Goal: Transaction & Acquisition: Book appointment/travel/reservation

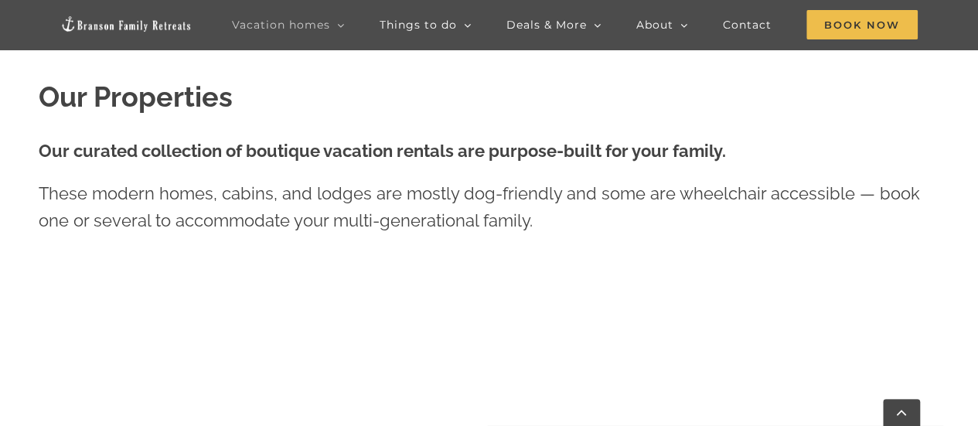
scroll to position [464, 0]
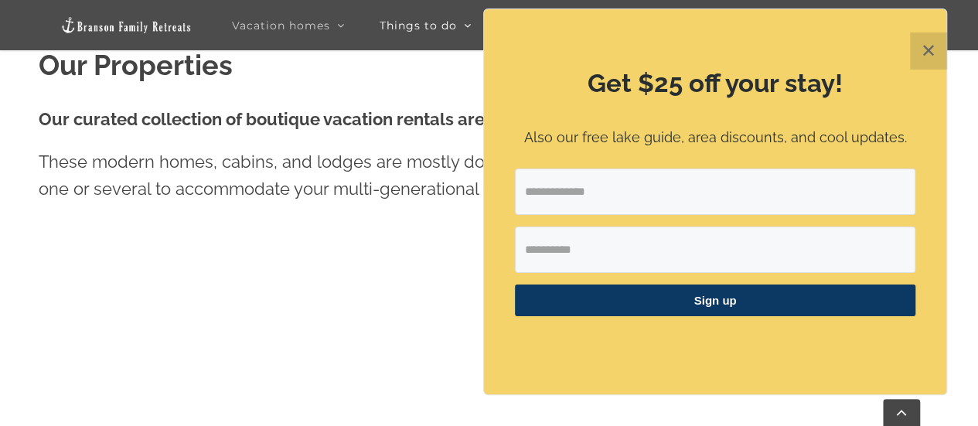
drag, startPoint x: 928, startPoint y: 46, endPoint x: 893, endPoint y: 107, distance: 70.3
click at [928, 47] on button "✕" at bounding box center [928, 50] width 37 height 37
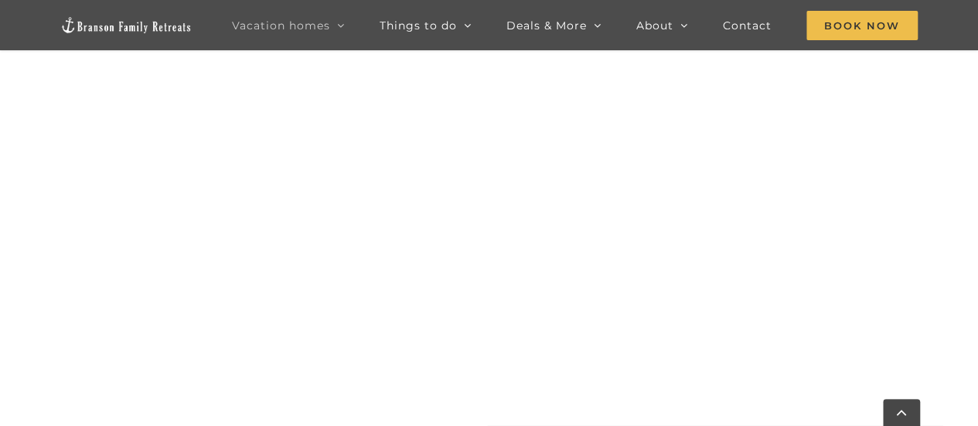
scroll to position [1823, 0]
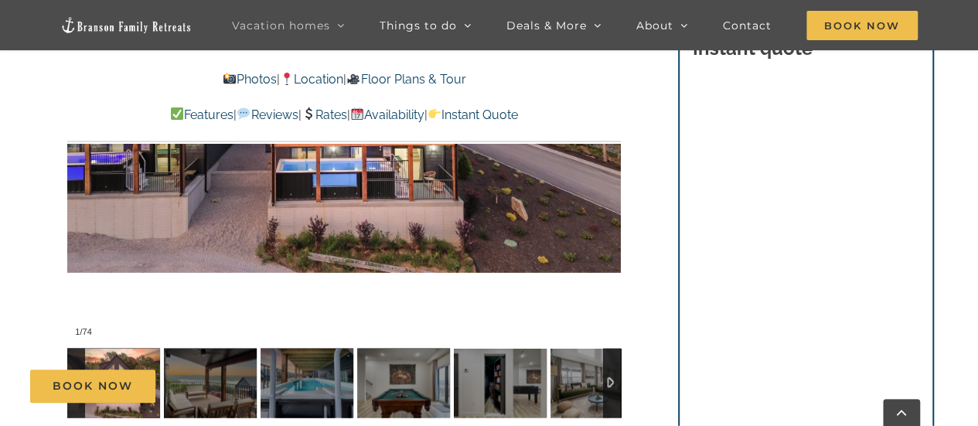
scroll to position [1082, 0]
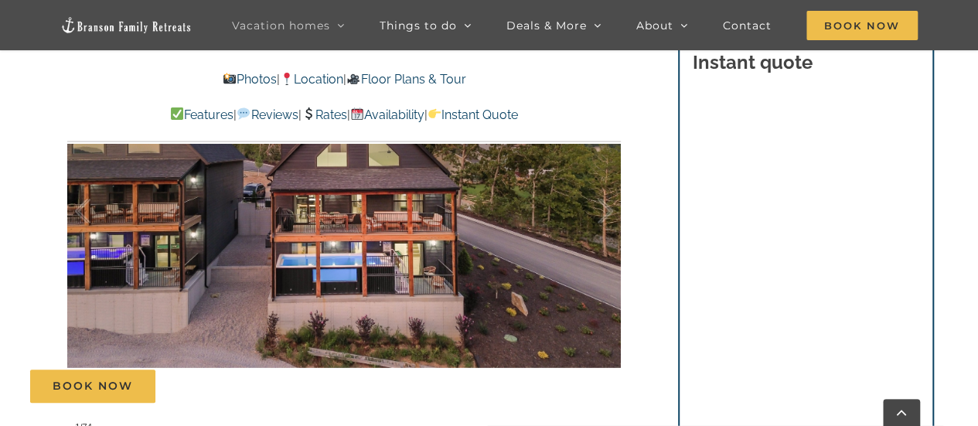
click at [621, 217] on div "Thistle Cottage It doesn’t get much cozier than this Branson cottage rental! Wi…" at bounding box center [344, 18] width 615 height 1073
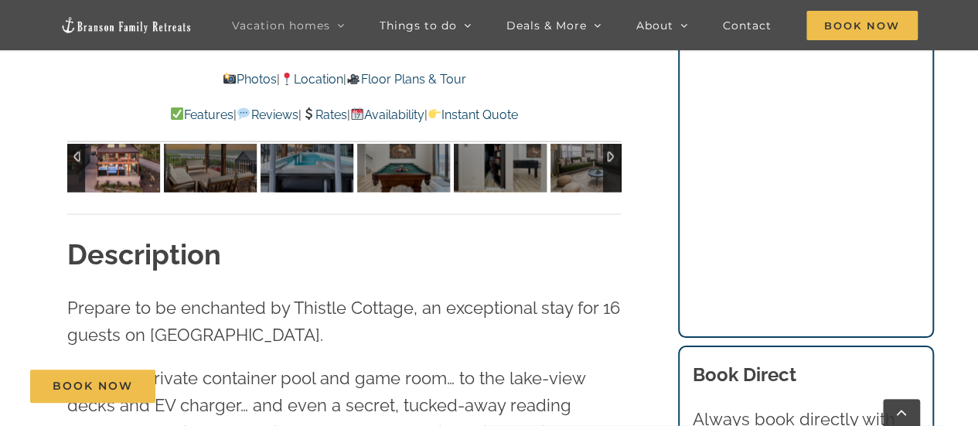
scroll to position [1314, 0]
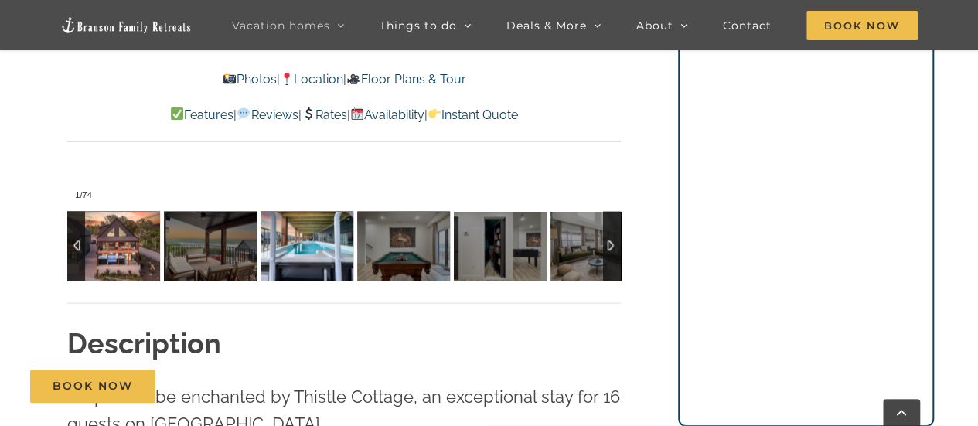
drag, startPoint x: 281, startPoint y: 246, endPoint x: 295, endPoint y: 239, distance: 15.6
click at [282, 246] on img at bounding box center [306, 246] width 93 height 70
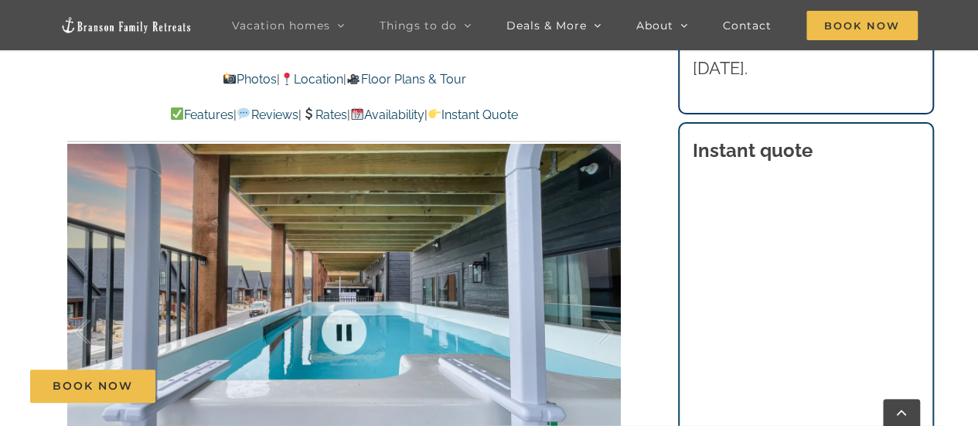
scroll to position [927, 0]
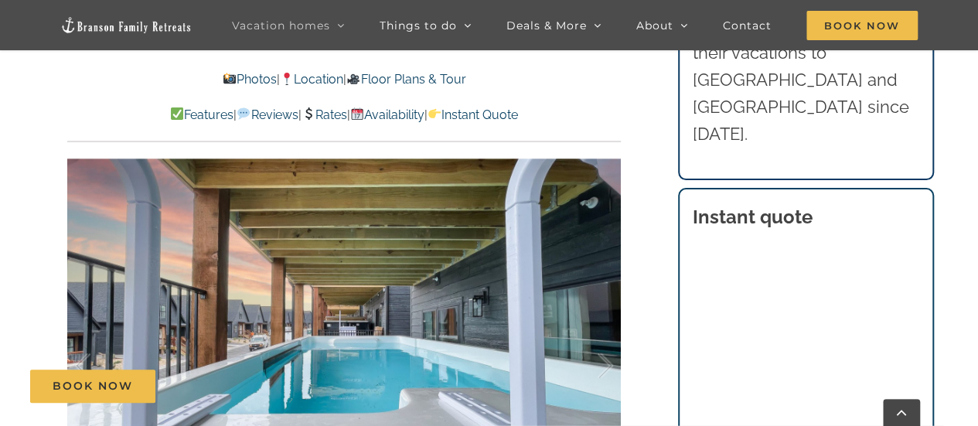
click at [235, 80] on link "Photos" at bounding box center [250, 79] width 54 height 15
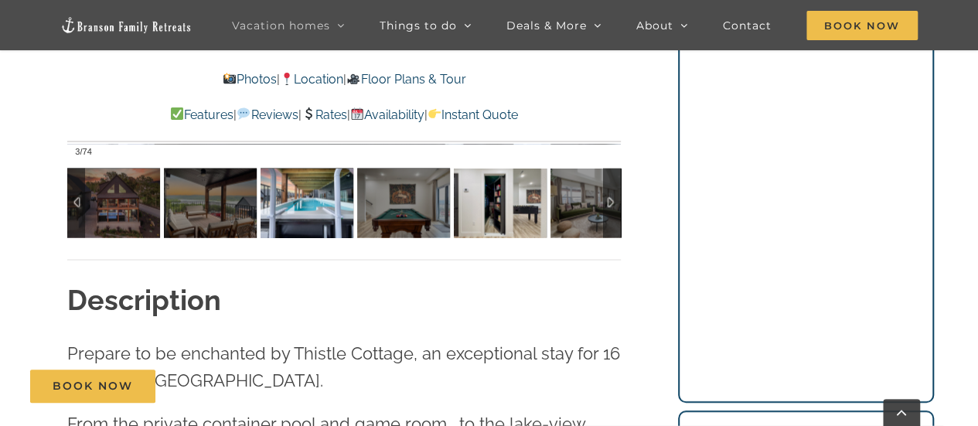
scroll to position [1337, 0]
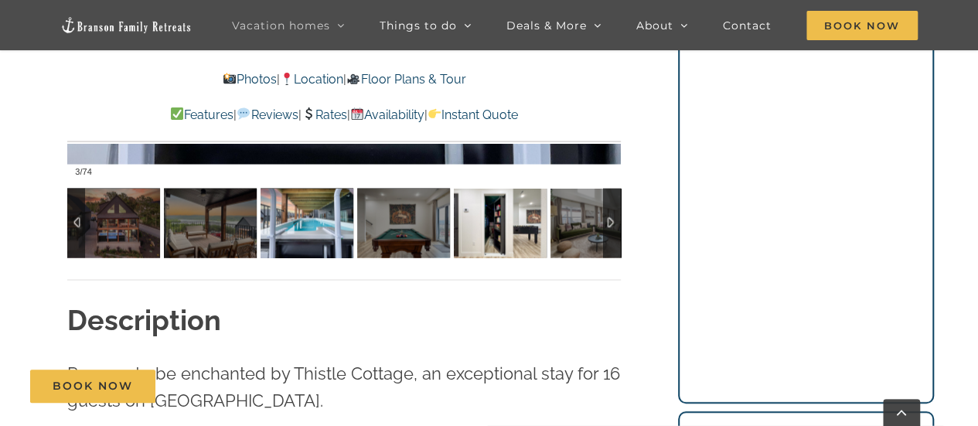
click at [539, 206] on img at bounding box center [500, 223] width 93 height 70
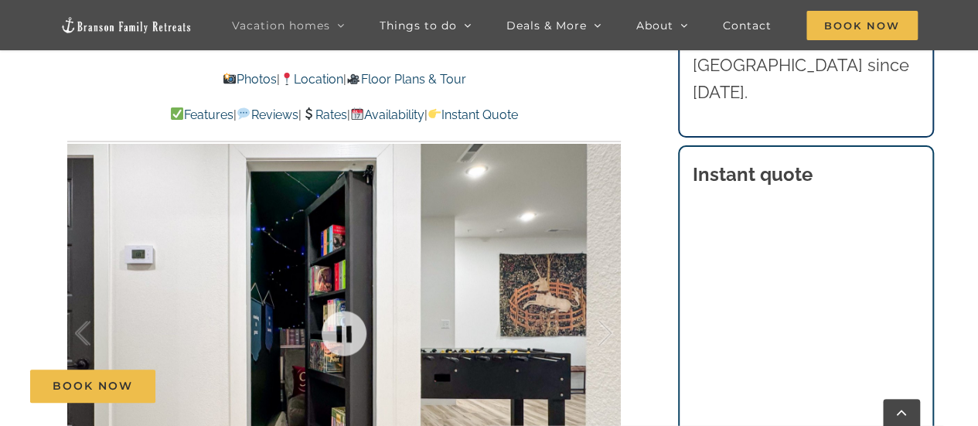
scroll to position [951, 0]
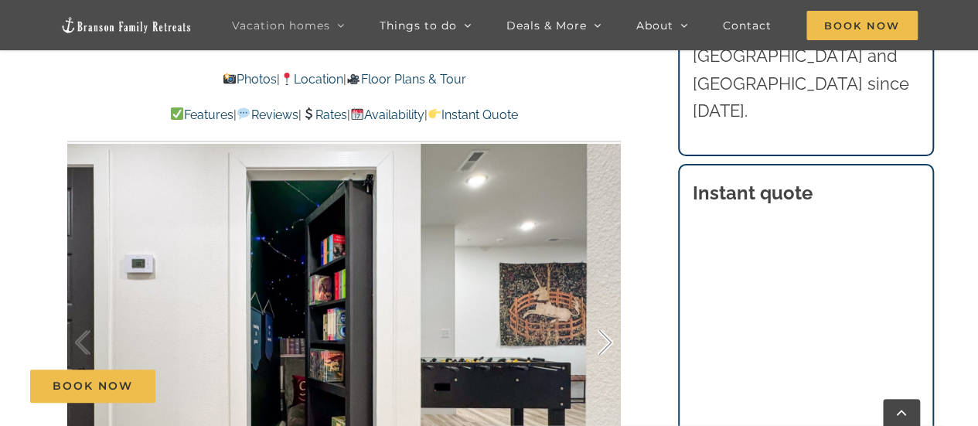
click at [610, 340] on div at bounding box center [589, 342] width 48 height 96
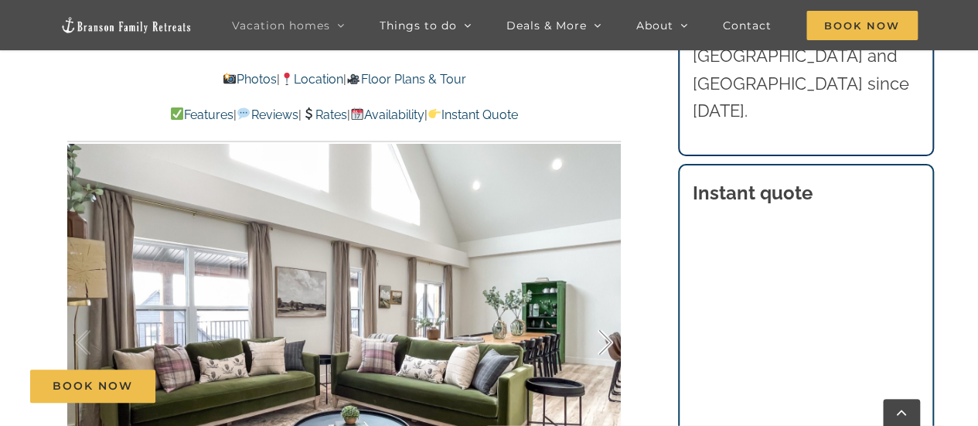
click at [610, 340] on div at bounding box center [589, 342] width 48 height 96
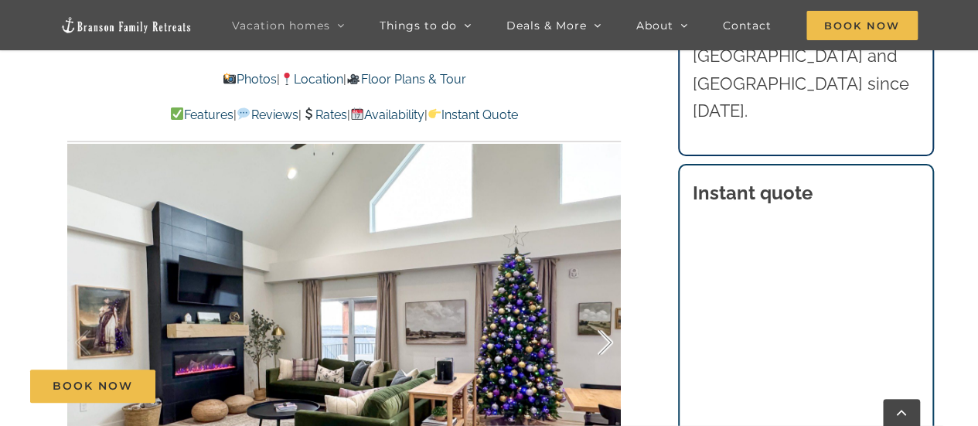
click at [609, 340] on div at bounding box center [589, 342] width 48 height 96
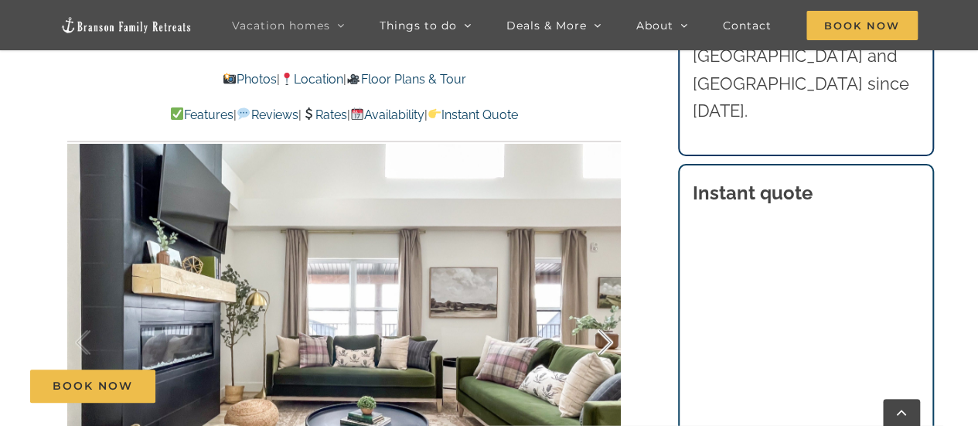
click at [609, 340] on div at bounding box center [589, 342] width 48 height 96
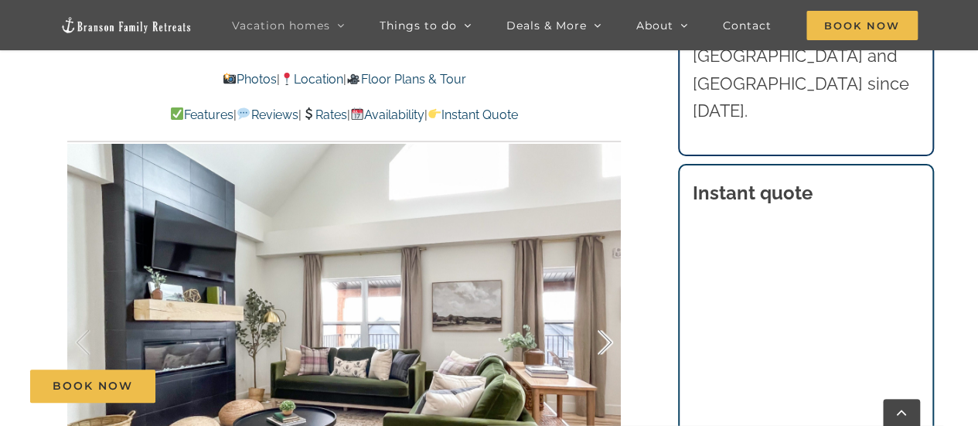
click at [610, 340] on div at bounding box center [589, 342] width 48 height 96
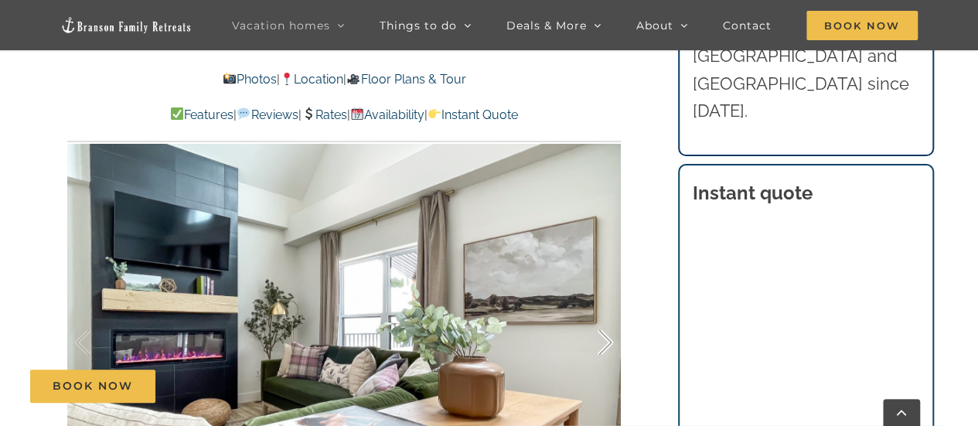
click at [609, 340] on div at bounding box center [589, 342] width 48 height 96
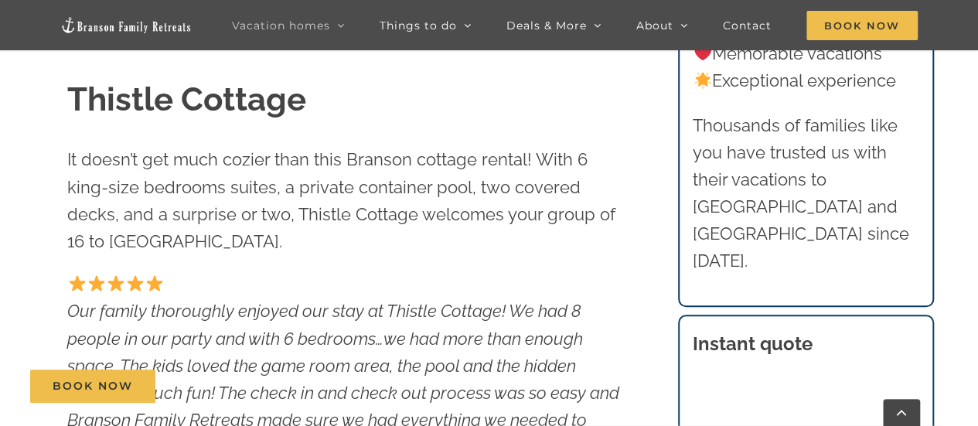
scroll to position [332, 0]
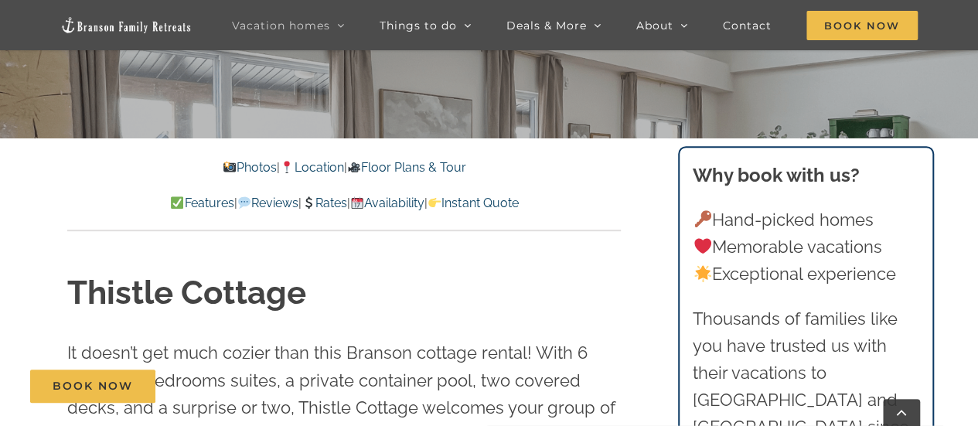
click at [412, 157] on div "Photos | Location | Floor Plans & Tour Features | Reviews | Rates | Availabilit…" at bounding box center [344, 184] width 615 height 93
click at [416, 168] on link "Floor Plans & Tour" at bounding box center [405, 167] width 119 height 15
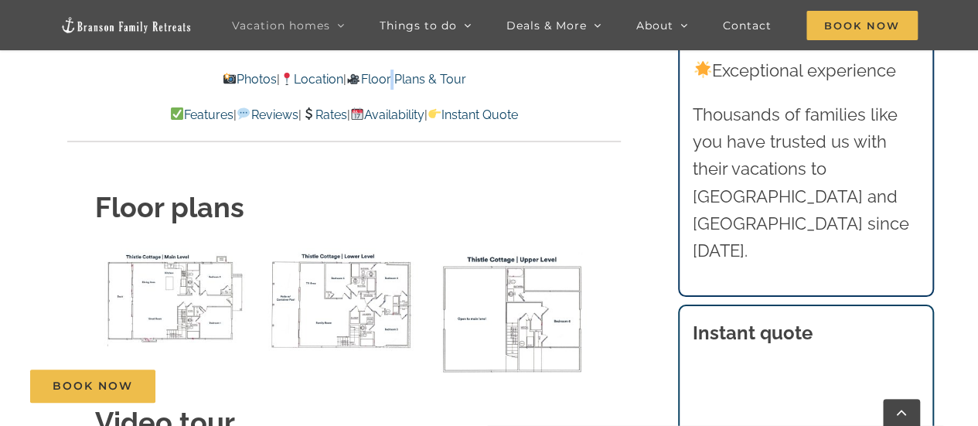
scroll to position [5763, 0]
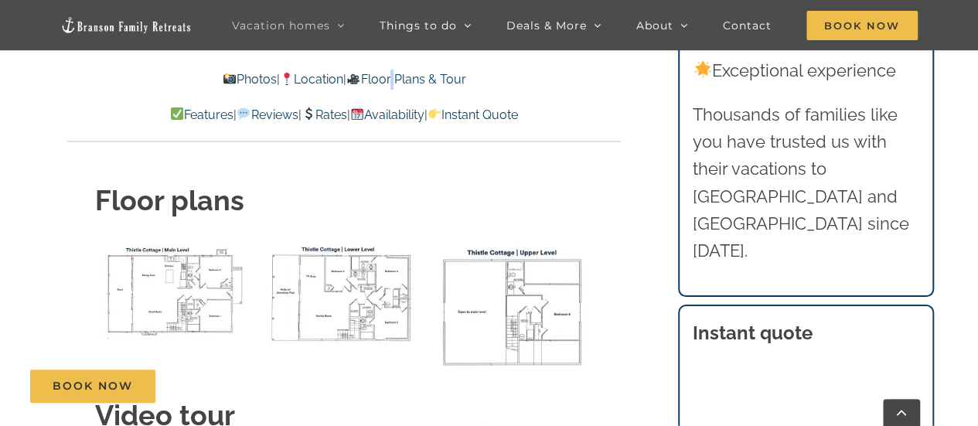
click at [189, 241] on img "Thistle Cottage main level floor plan" at bounding box center [175, 290] width 161 height 98
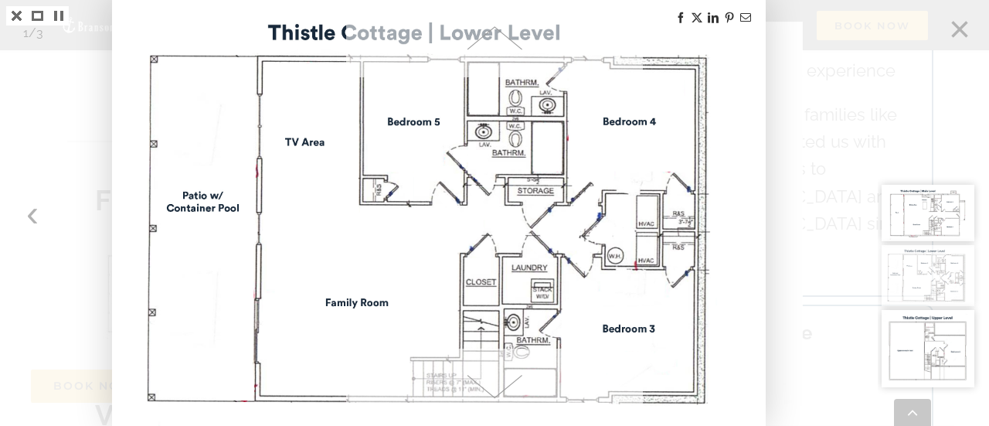
click at [960, 30] on div at bounding box center [933, 213] width 111 height 426
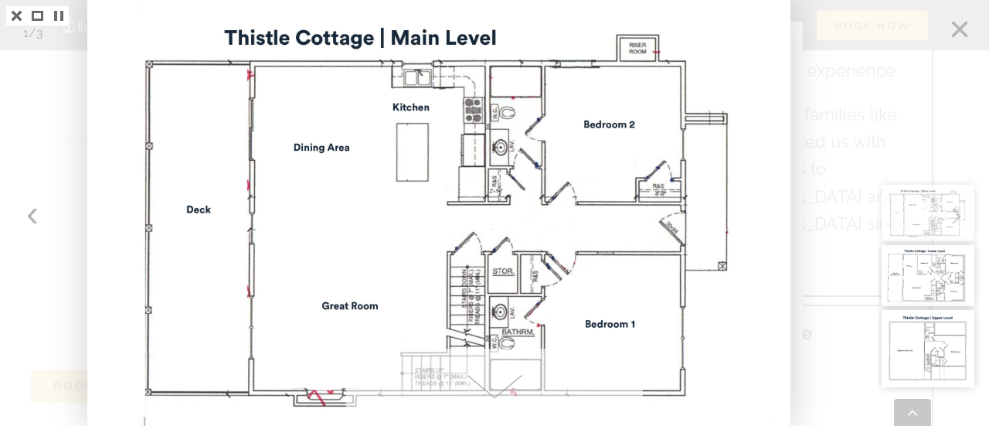
click at [23, 22] on link at bounding box center [16, 15] width 21 height 19
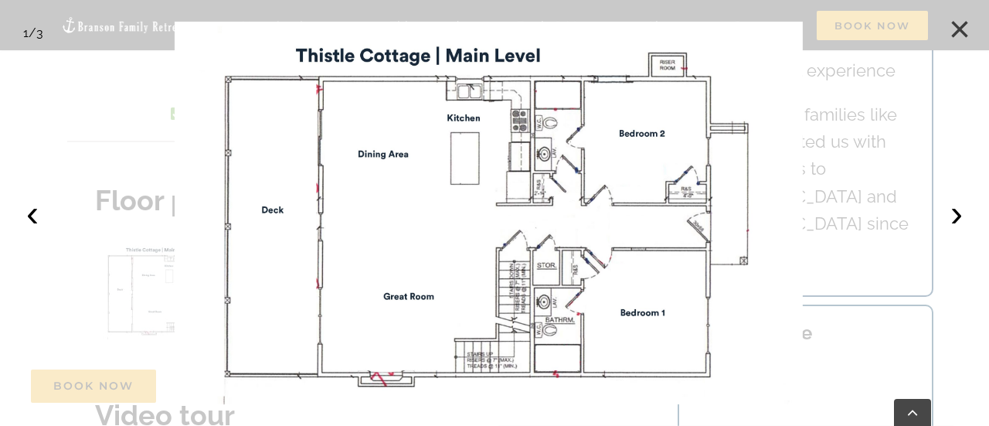
click at [951, 33] on button "×" at bounding box center [960, 29] width 34 height 34
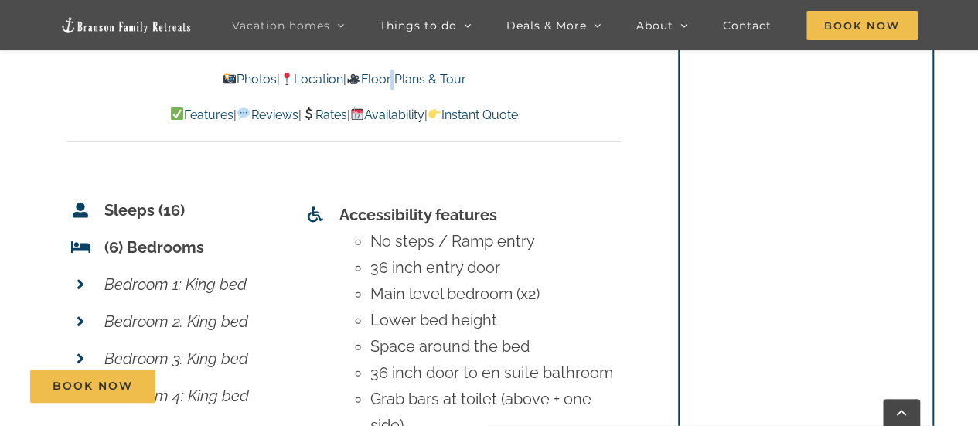
scroll to position [6381, 0]
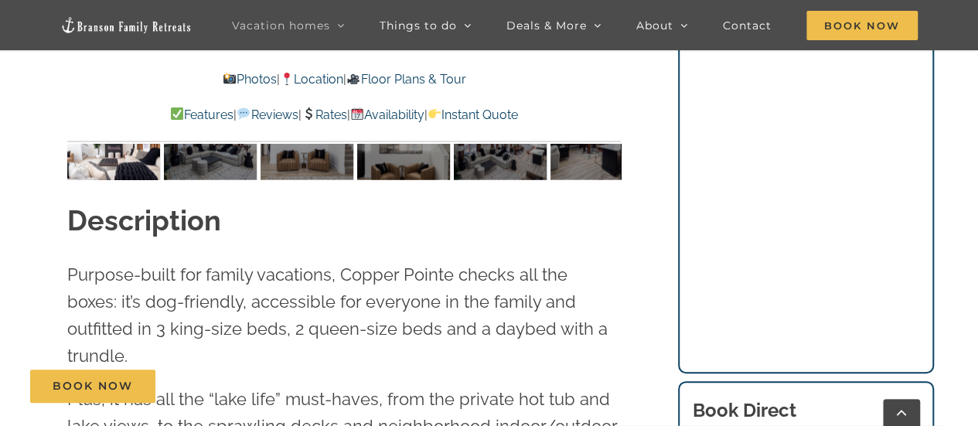
scroll to position [1314, 0]
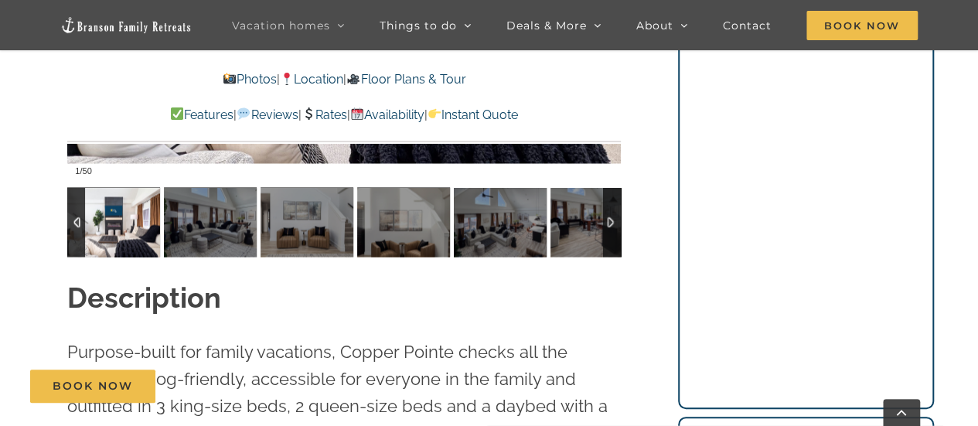
click at [610, 220] on div at bounding box center [612, 222] width 18 height 70
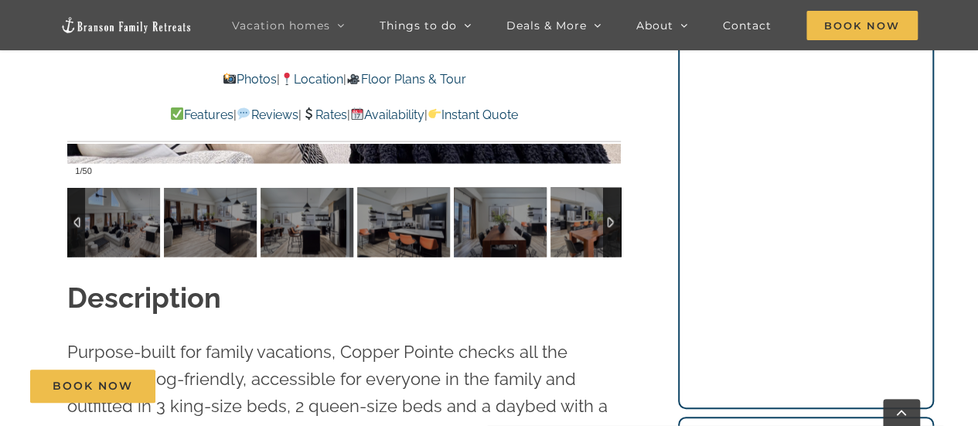
click at [610, 220] on div at bounding box center [612, 222] width 18 height 70
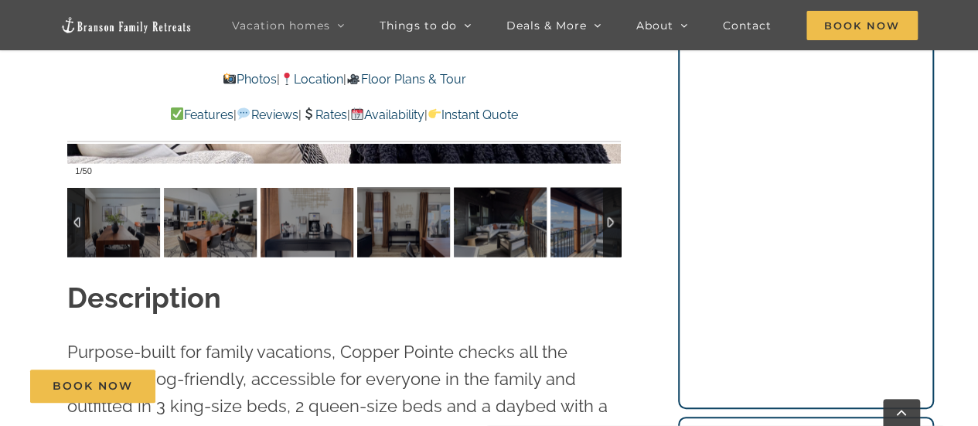
click at [610, 220] on div at bounding box center [612, 222] width 18 height 70
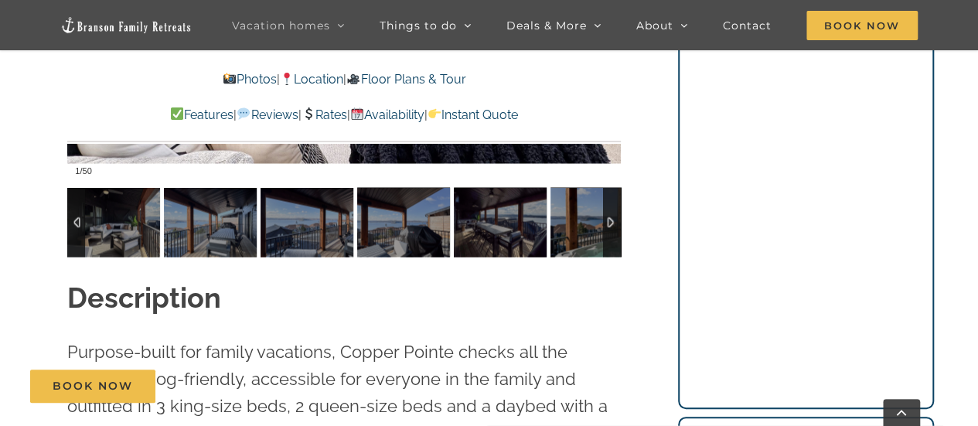
click at [610, 220] on div at bounding box center [612, 222] width 18 height 70
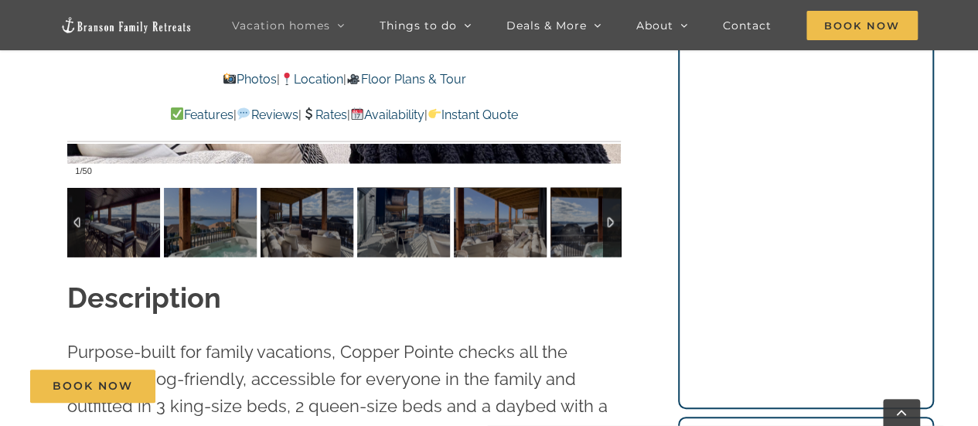
click at [610, 220] on div at bounding box center [612, 222] width 18 height 70
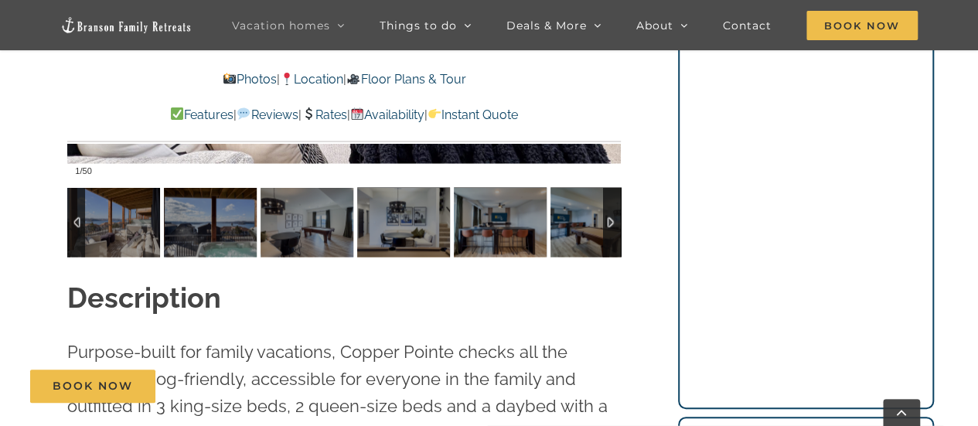
click at [609, 220] on div at bounding box center [612, 222] width 18 height 70
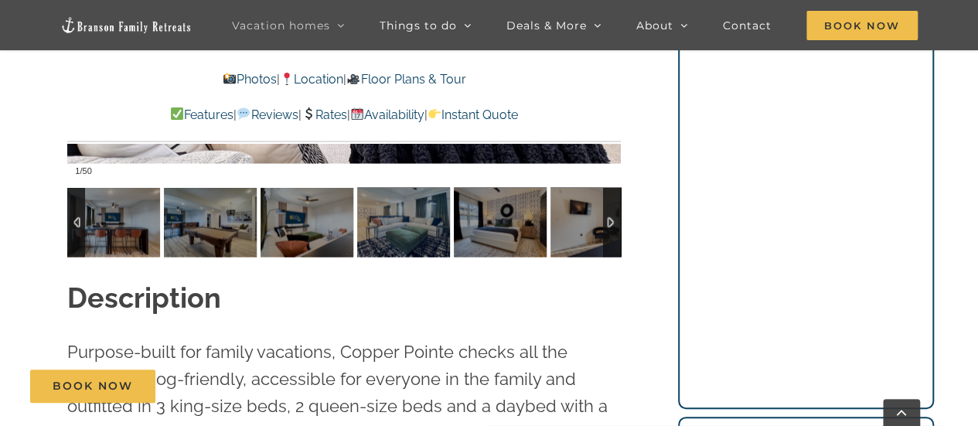
click at [609, 220] on div at bounding box center [612, 222] width 18 height 70
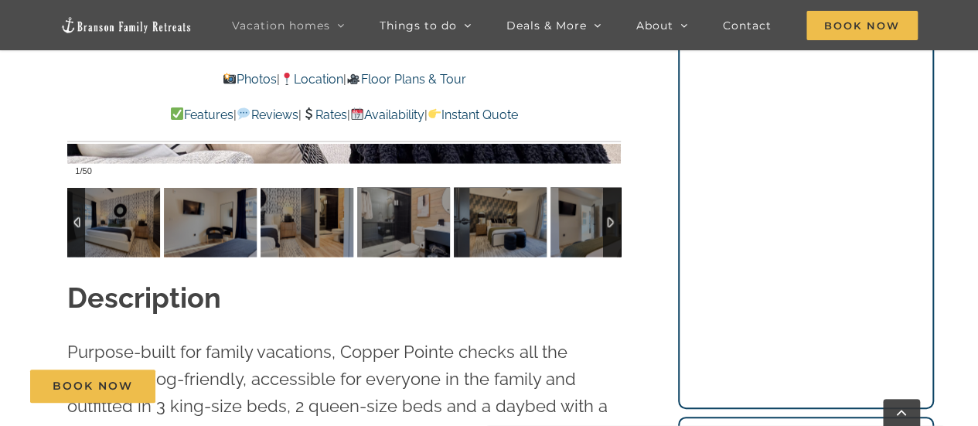
click at [609, 220] on div at bounding box center [612, 222] width 18 height 70
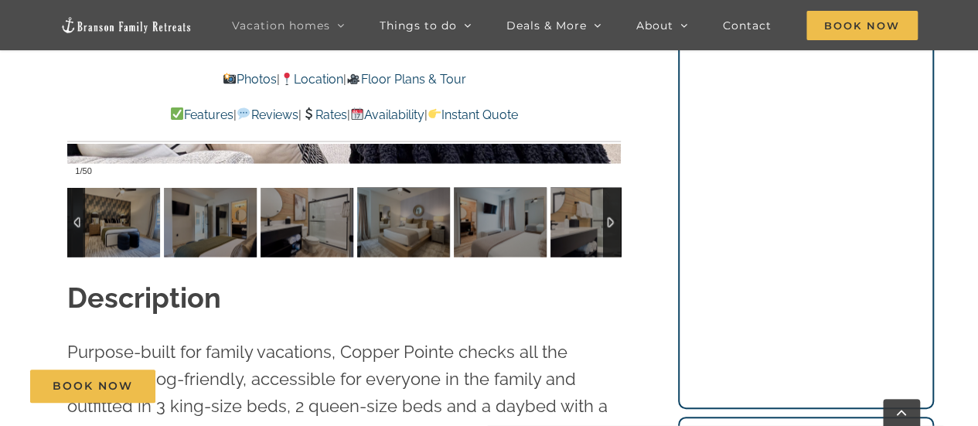
click at [609, 220] on div at bounding box center [612, 222] width 18 height 70
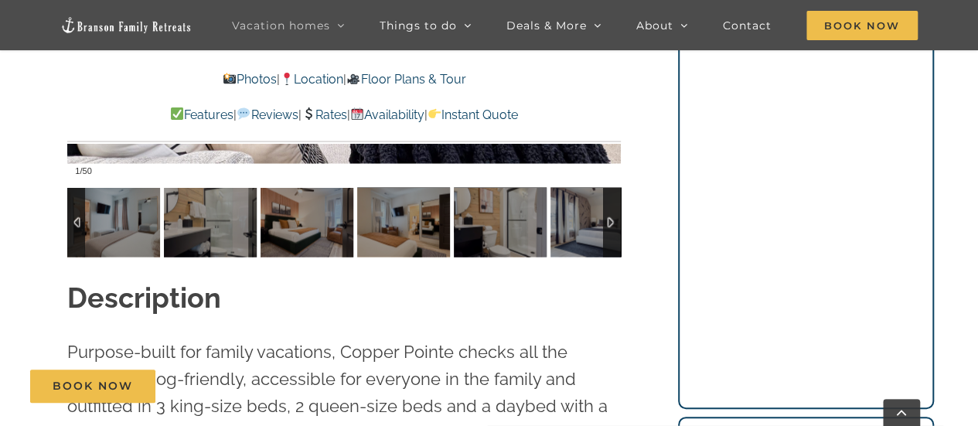
click at [610, 220] on div at bounding box center [612, 222] width 18 height 70
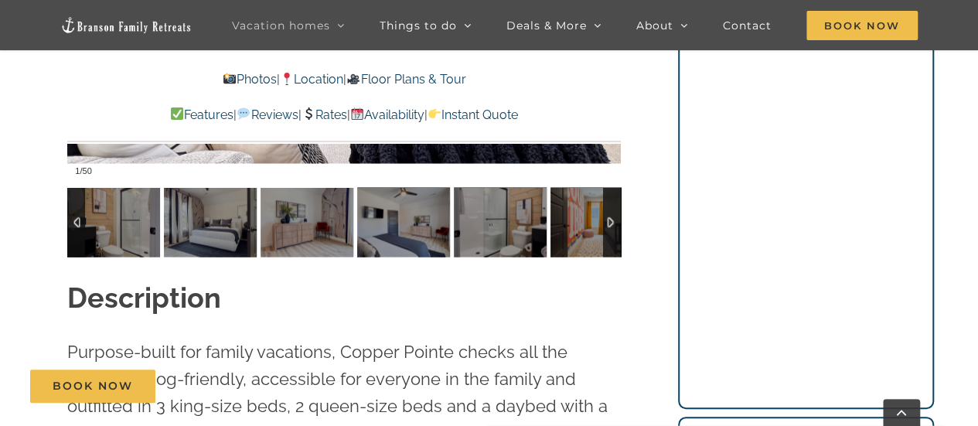
click at [610, 220] on div at bounding box center [612, 222] width 18 height 70
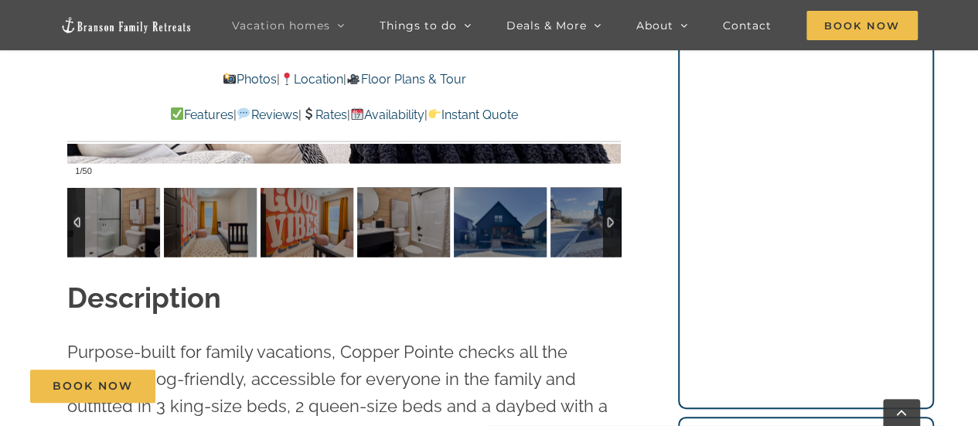
click at [609, 220] on div at bounding box center [612, 222] width 18 height 70
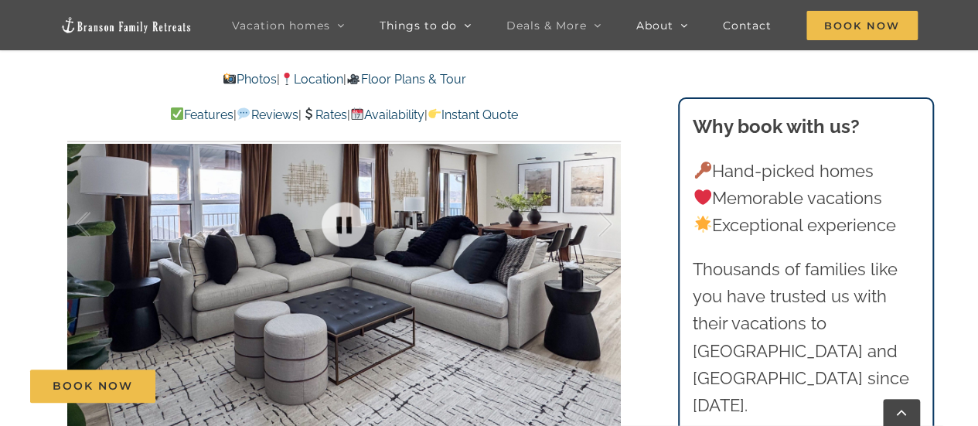
scroll to position [850, 0]
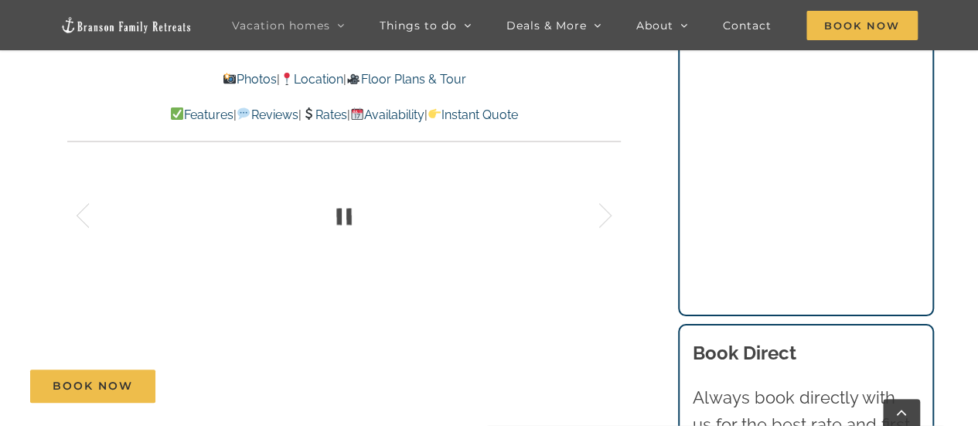
scroll to position [1159, 0]
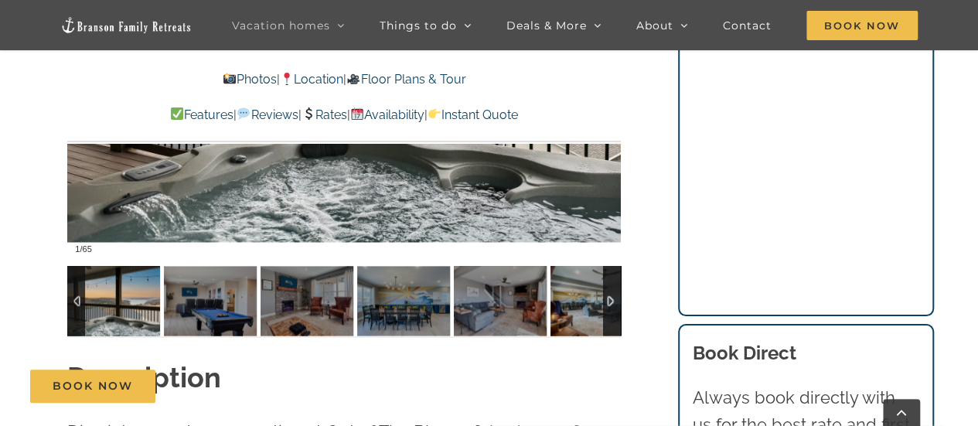
click at [609, 293] on div at bounding box center [612, 301] width 18 height 70
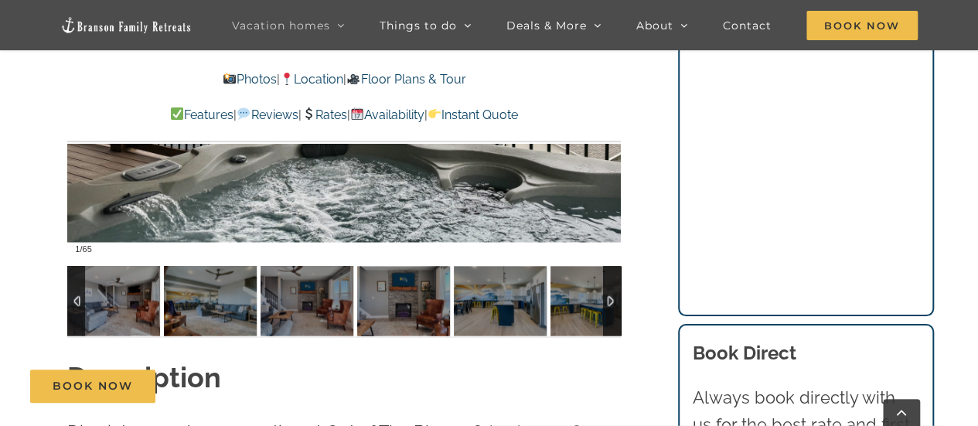
click at [609, 293] on div at bounding box center [612, 301] width 18 height 70
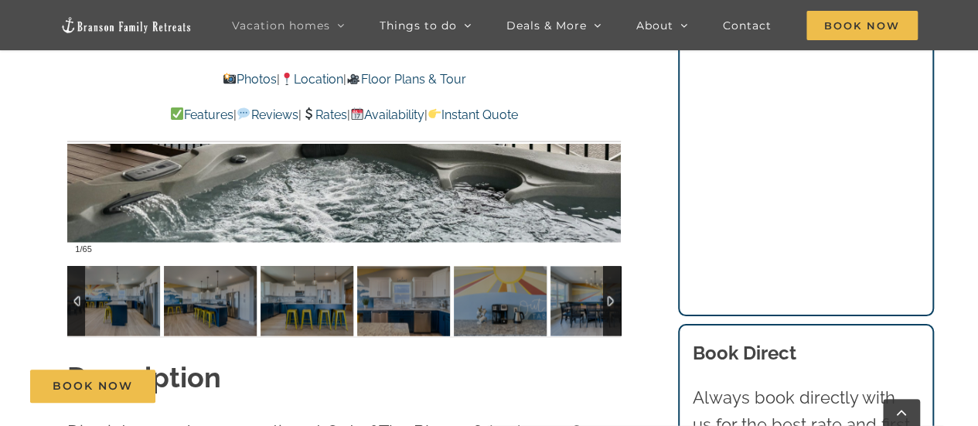
click at [609, 293] on div at bounding box center [612, 301] width 18 height 70
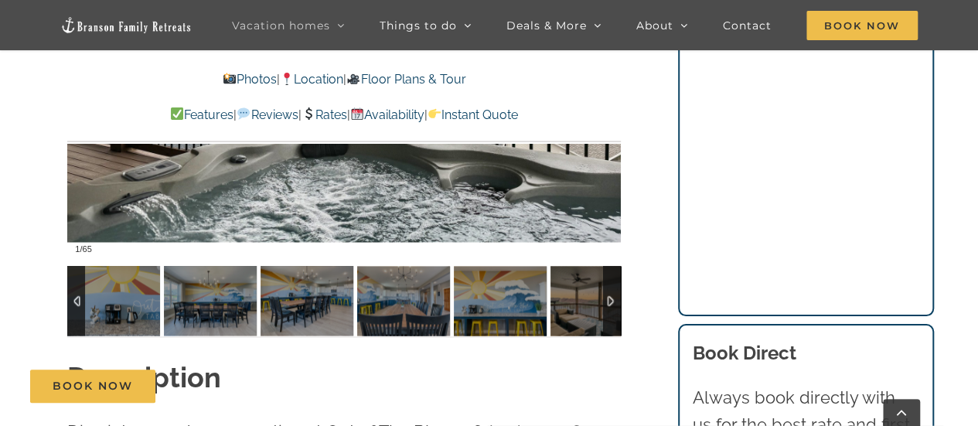
click at [609, 293] on div at bounding box center [612, 301] width 18 height 70
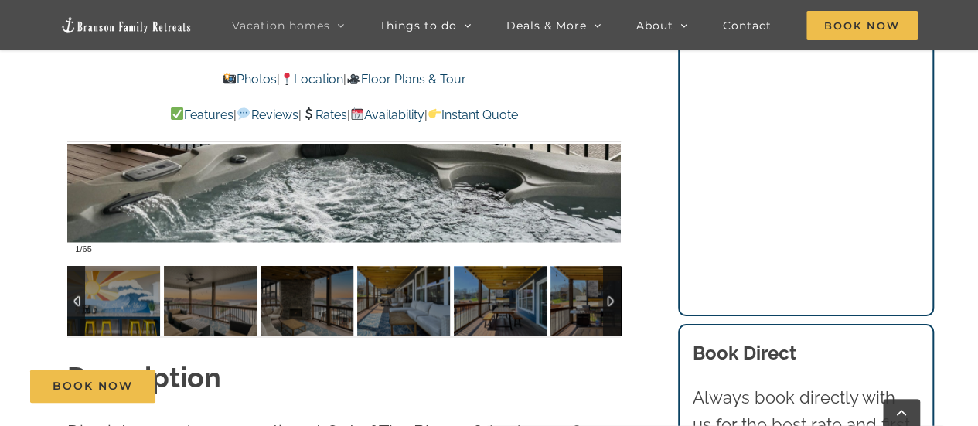
click at [609, 293] on div at bounding box center [612, 301] width 18 height 70
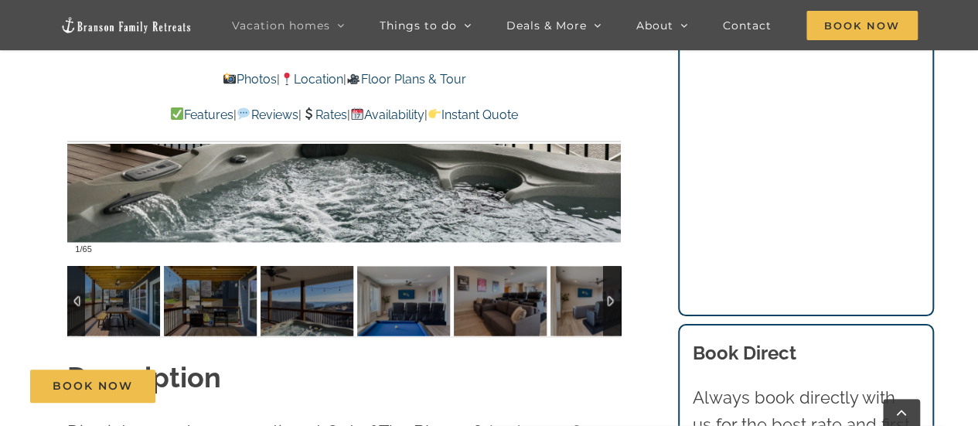
click at [608, 293] on div at bounding box center [612, 301] width 18 height 70
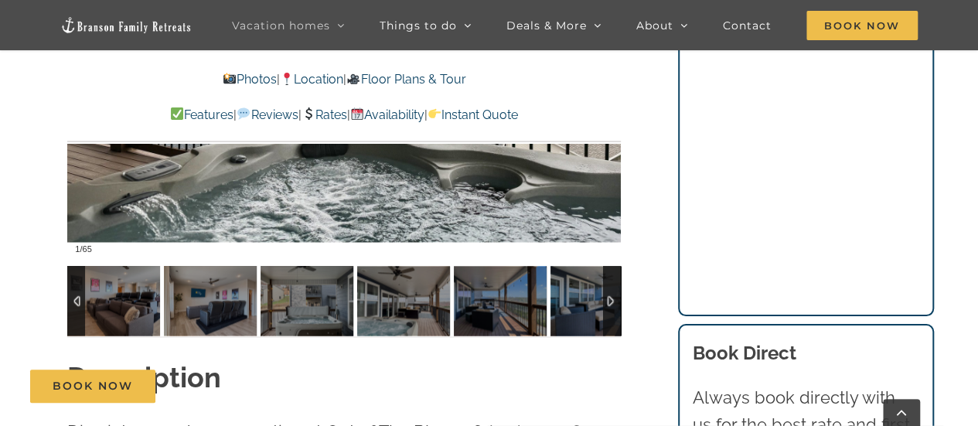
click at [608, 293] on div at bounding box center [612, 301] width 18 height 70
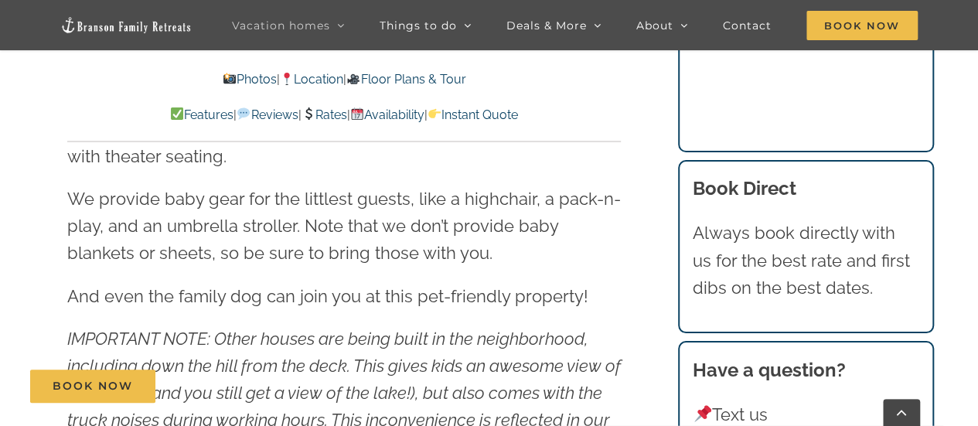
scroll to position [1932, 0]
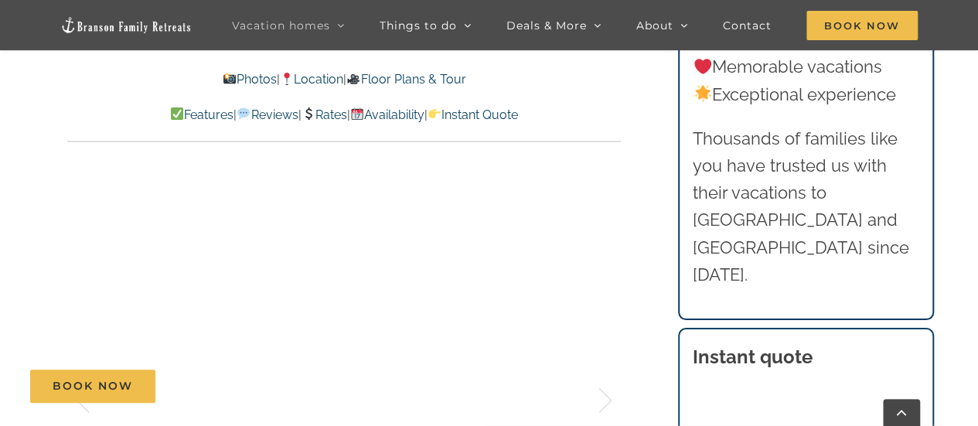
scroll to position [1082, 0]
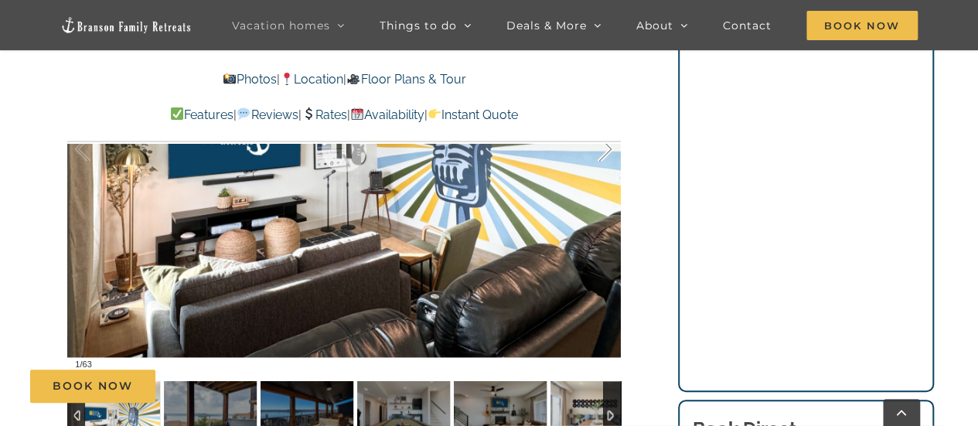
scroll to position [1159, 0]
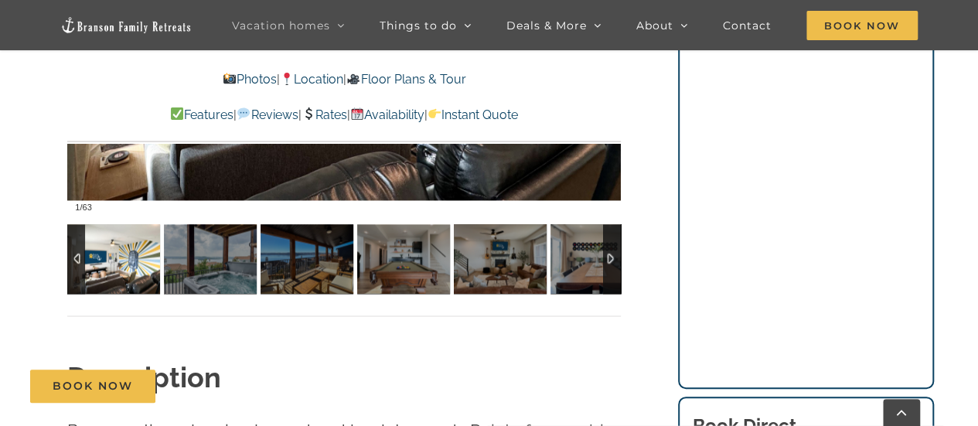
click at [607, 255] on div at bounding box center [612, 259] width 18 height 70
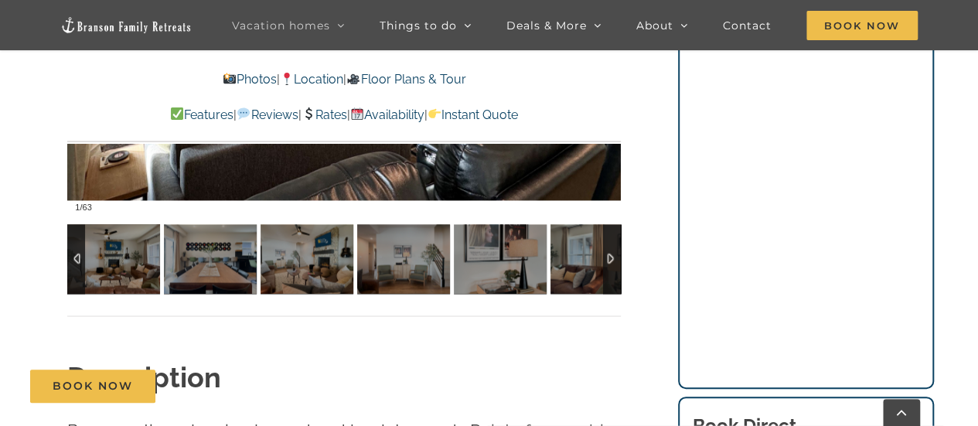
click at [606, 255] on div at bounding box center [612, 259] width 18 height 70
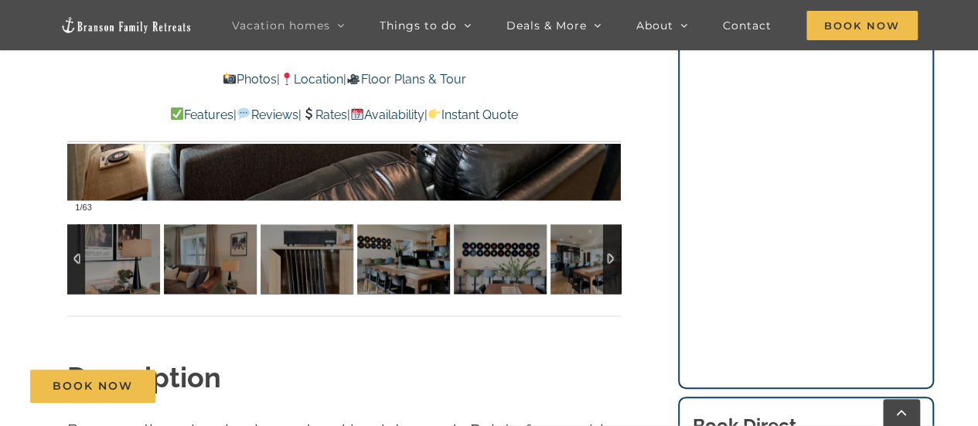
click at [606, 255] on div at bounding box center [612, 259] width 18 height 70
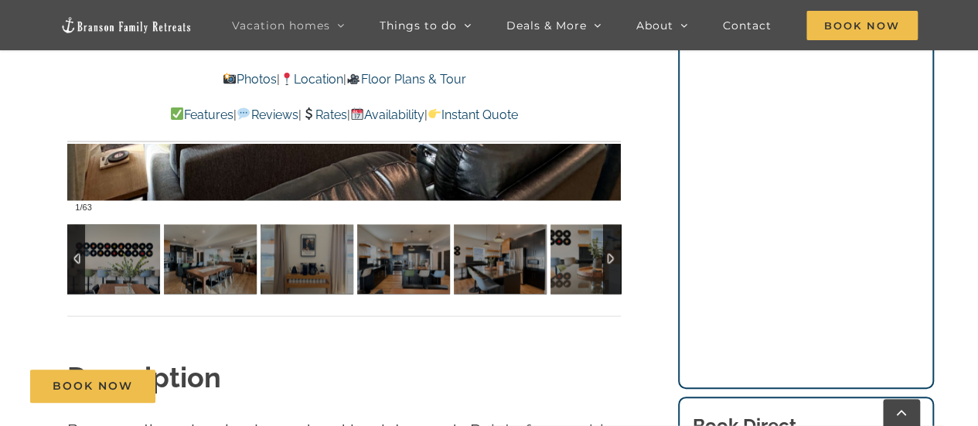
click at [606, 255] on div at bounding box center [612, 259] width 18 height 70
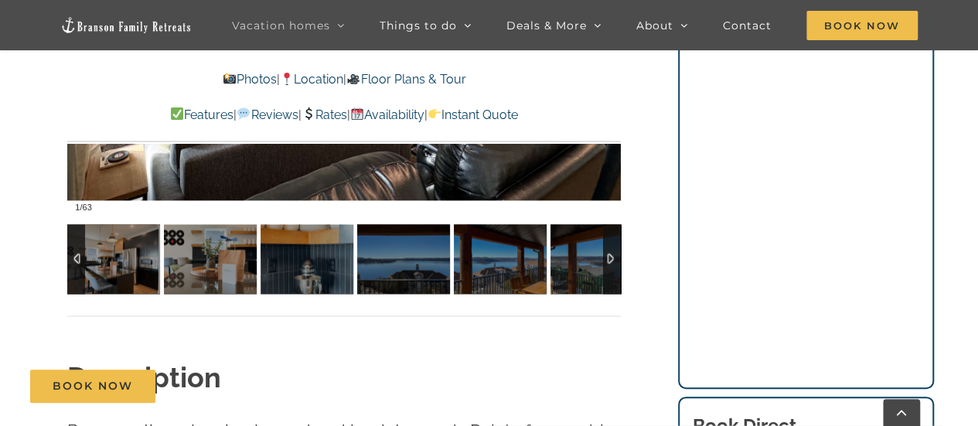
click at [606, 255] on div at bounding box center [612, 259] width 18 height 70
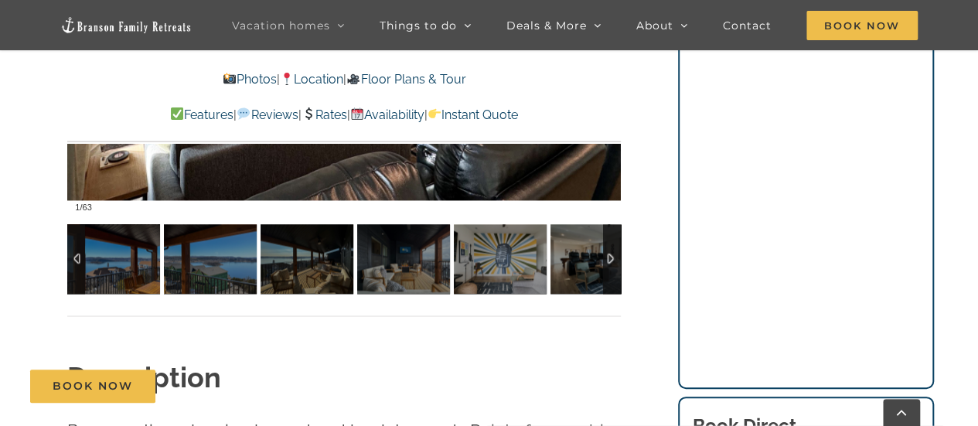
click at [606, 255] on div at bounding box center [612, 259] width 18 height 70
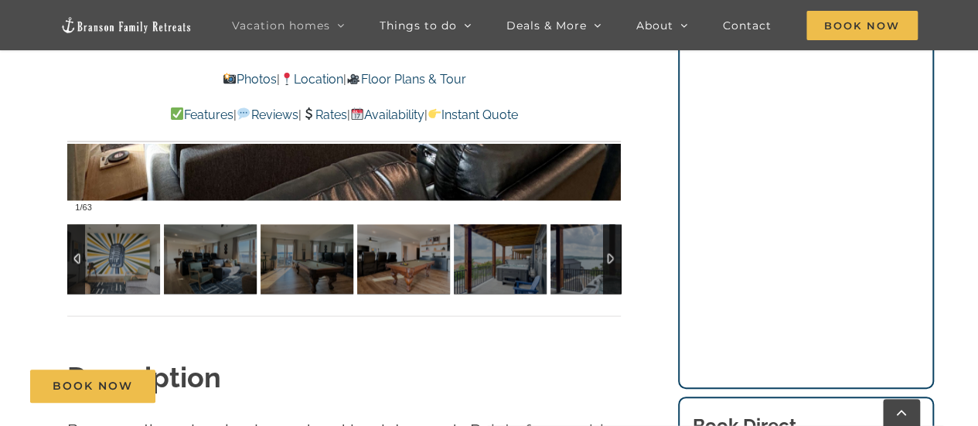
click at [606, 255] on div at bounding box center [612, 259] width 18 height 70
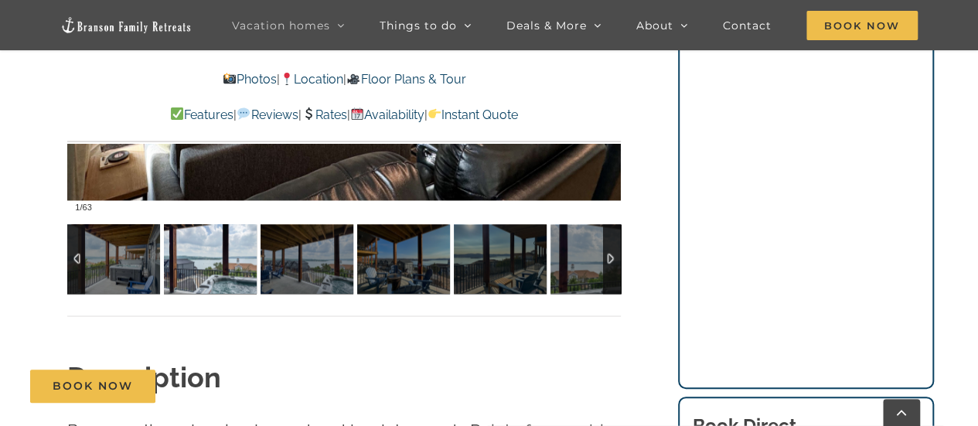
drag, startPoint x: 192, startPoint y: 266, endPoint x: 250, endPoint y: 270, distance: 58.1
click at [192, 266] on img at bounding box center [210, 259] width 93 height 70
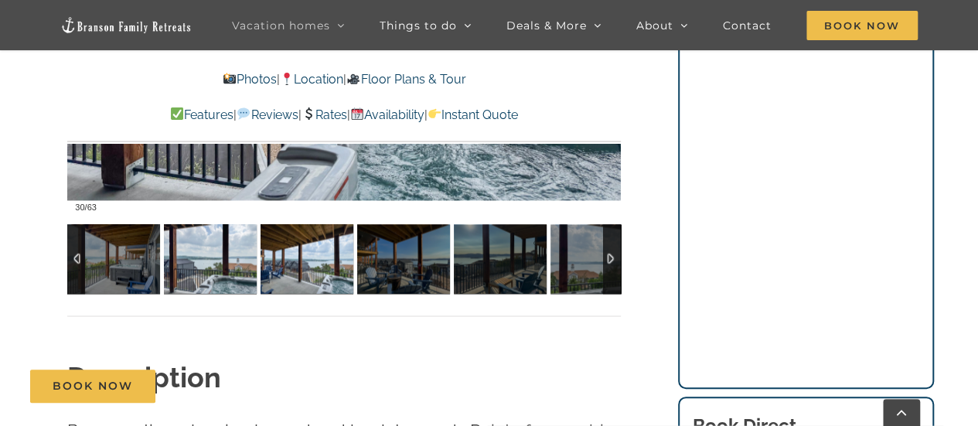
click at [281, 268] on img at bounding box center [306, 259] width 93 height 70
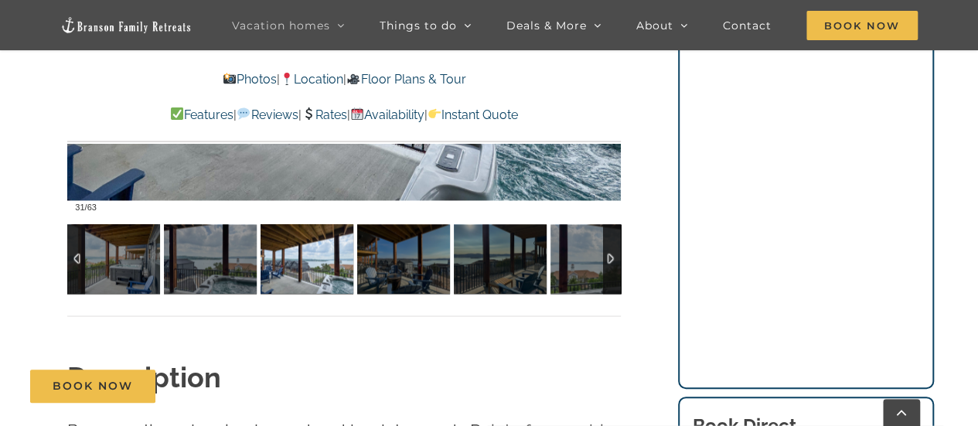
click at [610, 254] on div at bounding box center [612, 259] width 18 height 70
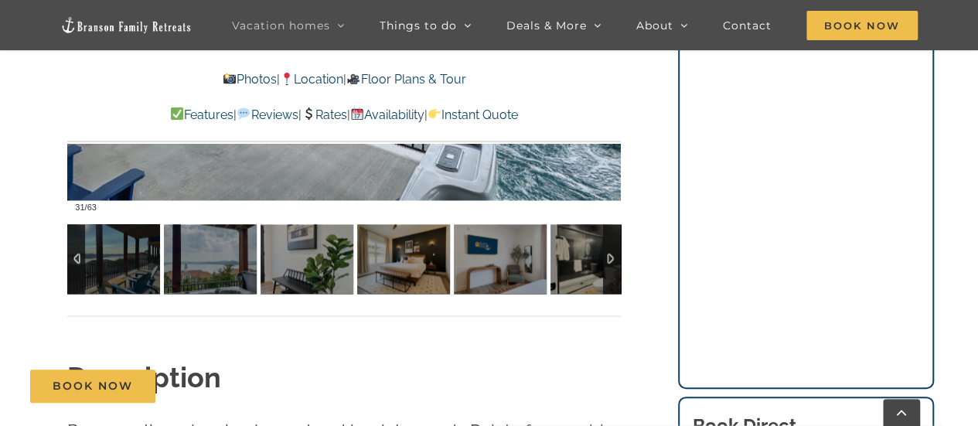
click at [610, 254] on div at bounding box center [612, 259] width 18 height 70
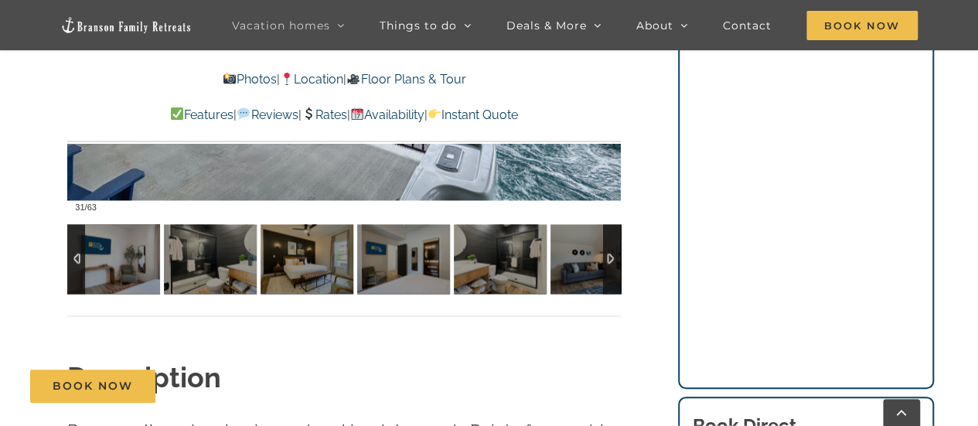
click at [611, 254] on div at bounding box center [612, 259] width 18 height 70
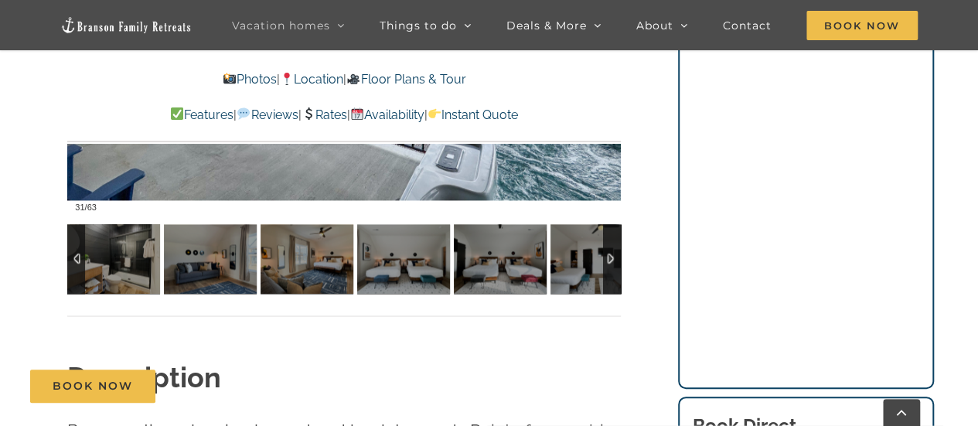
click at [609, 254] on div at bounding box center [612, 259] width 18 height 70
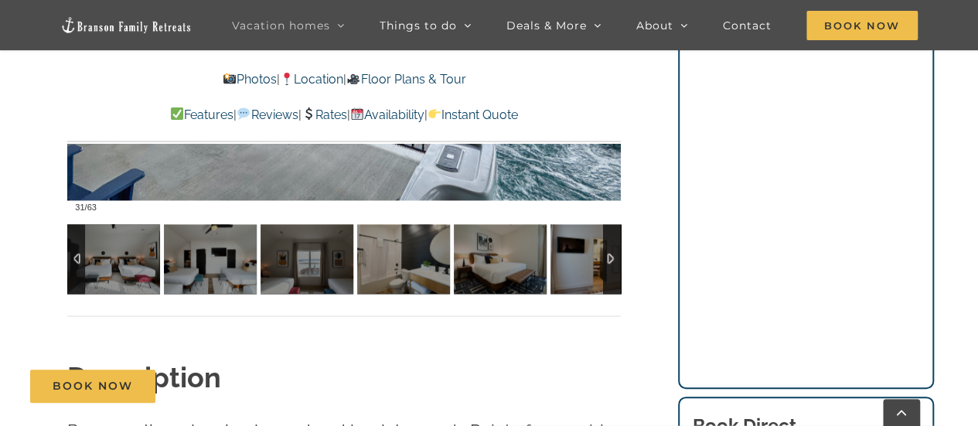
click at [609, 254] on div at bounding box center [612, 259] width 18 height 70
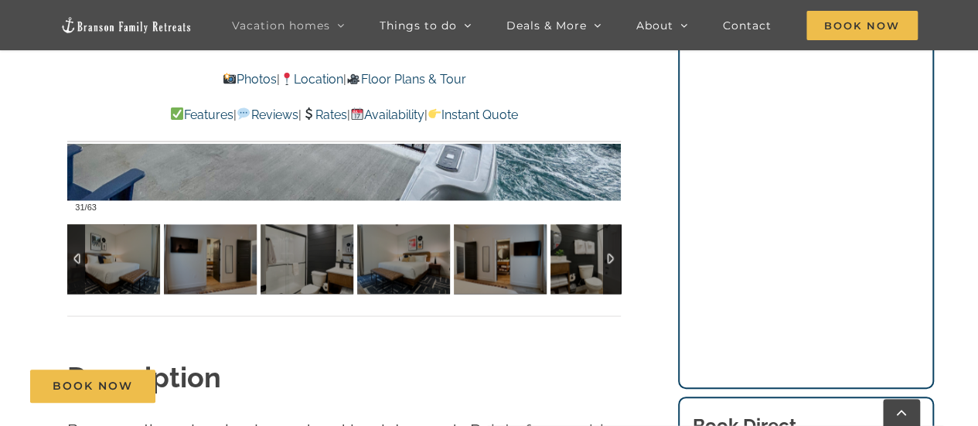
click at [610, 254] on div at bounding box center [612, 259] width 18 height 70
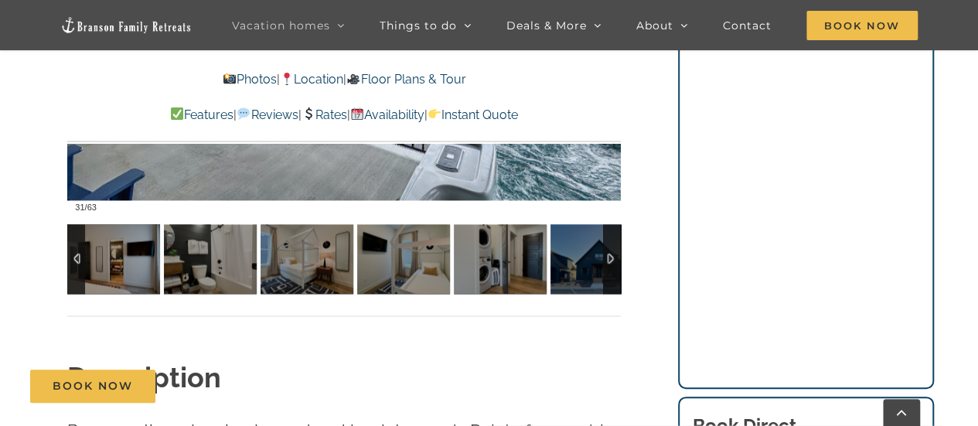
click at [609, 254] on div at bounding box center [612, 259] width 18 height 70
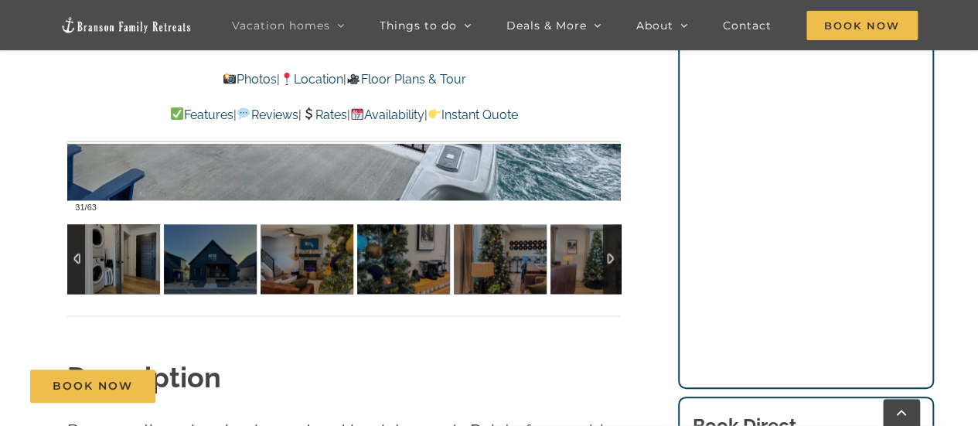
click at [609, 254] on div at bounding box center [612, 259] width 18 height 70
